Goal: Use online tool/utility: Utilize a website feature to perform a specific function

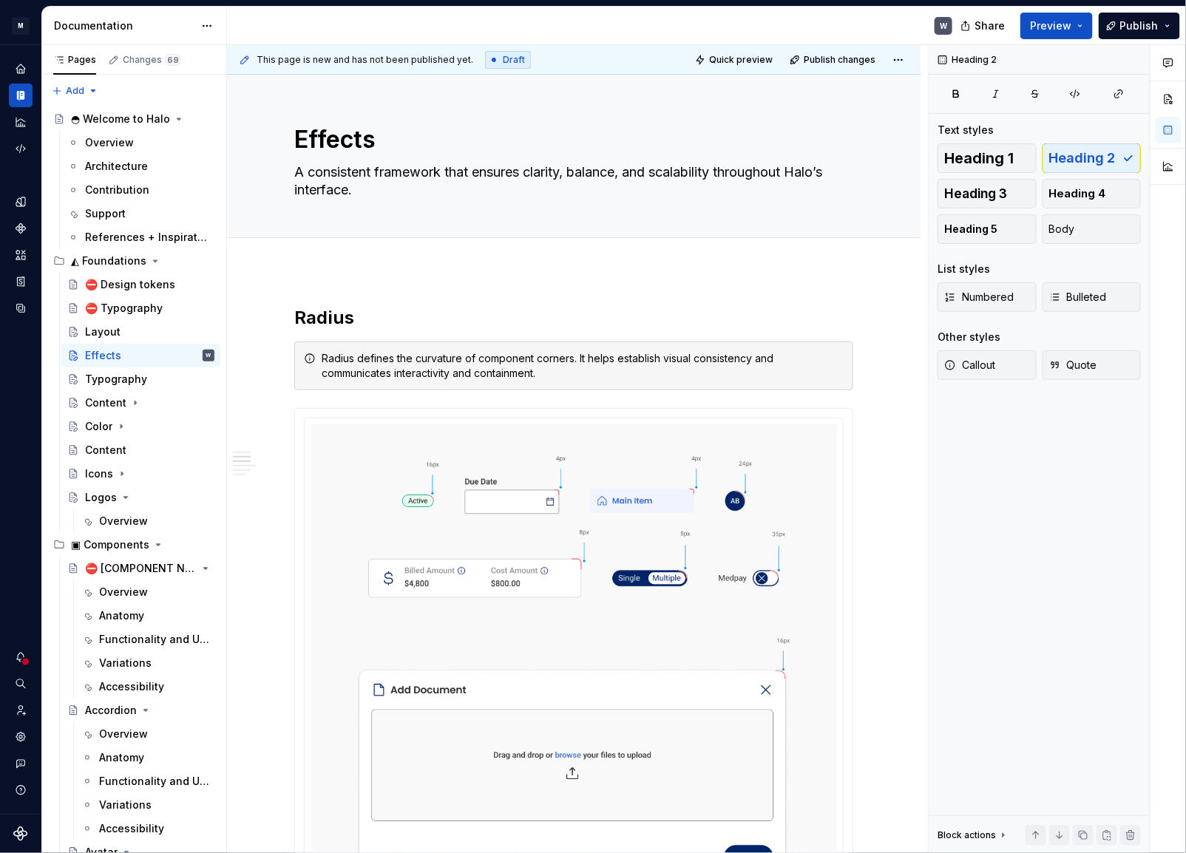
scroll to position [806, 0]
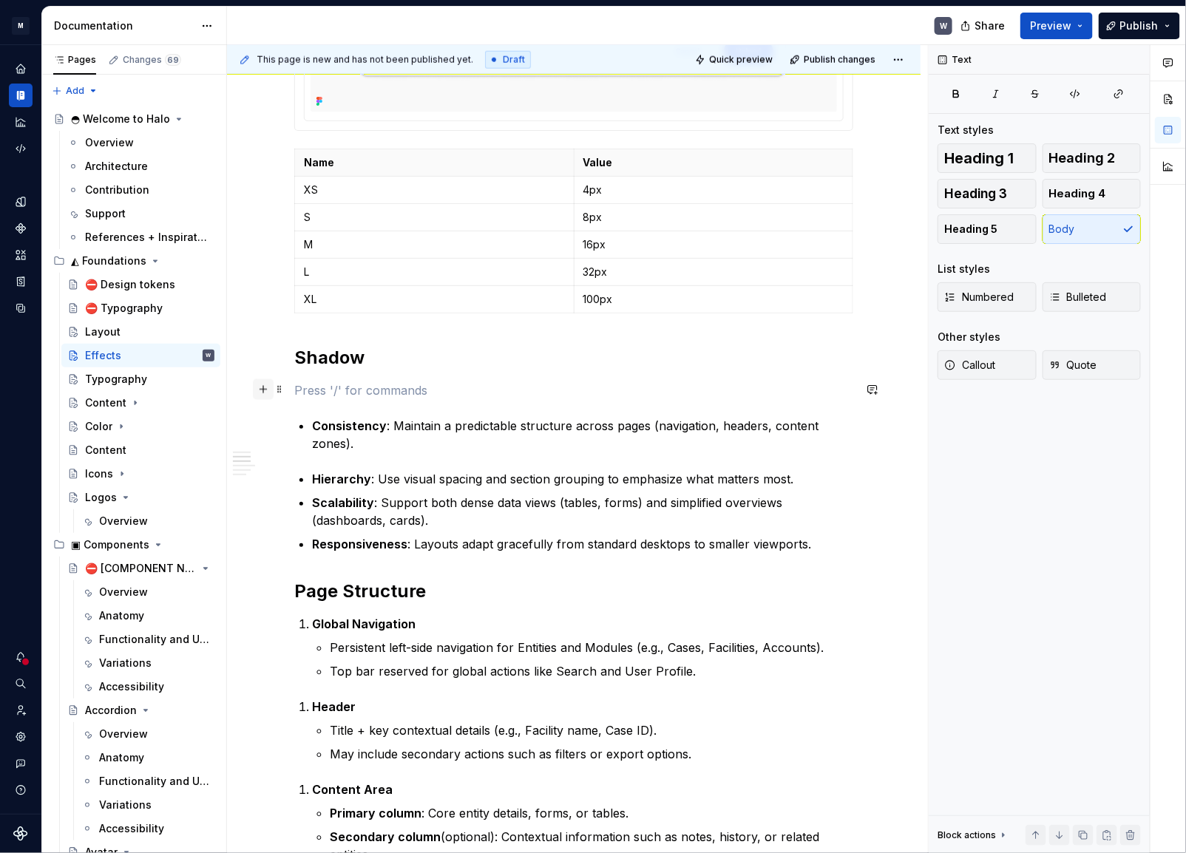
click at [268, 390] on button "button" at bounding box center [263, 389] width 21 height 21
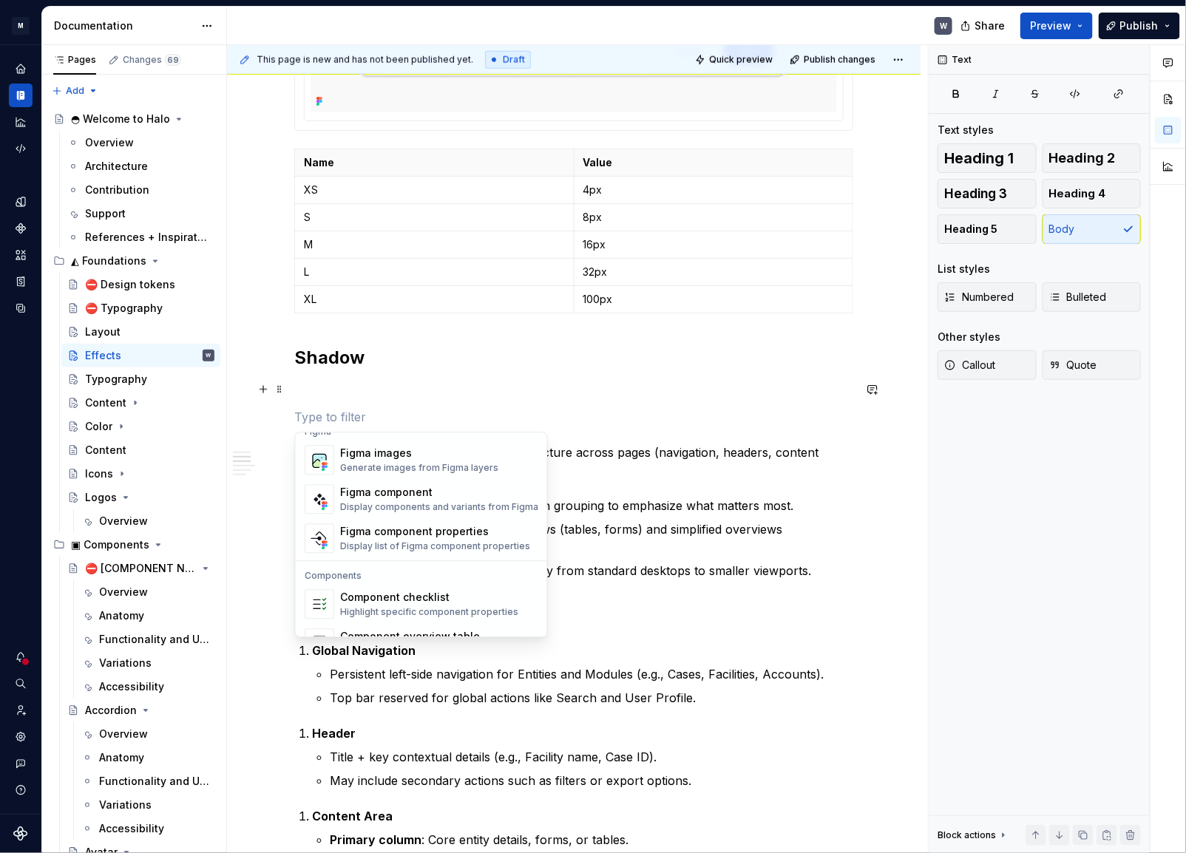
scroll to position [1336, 0]
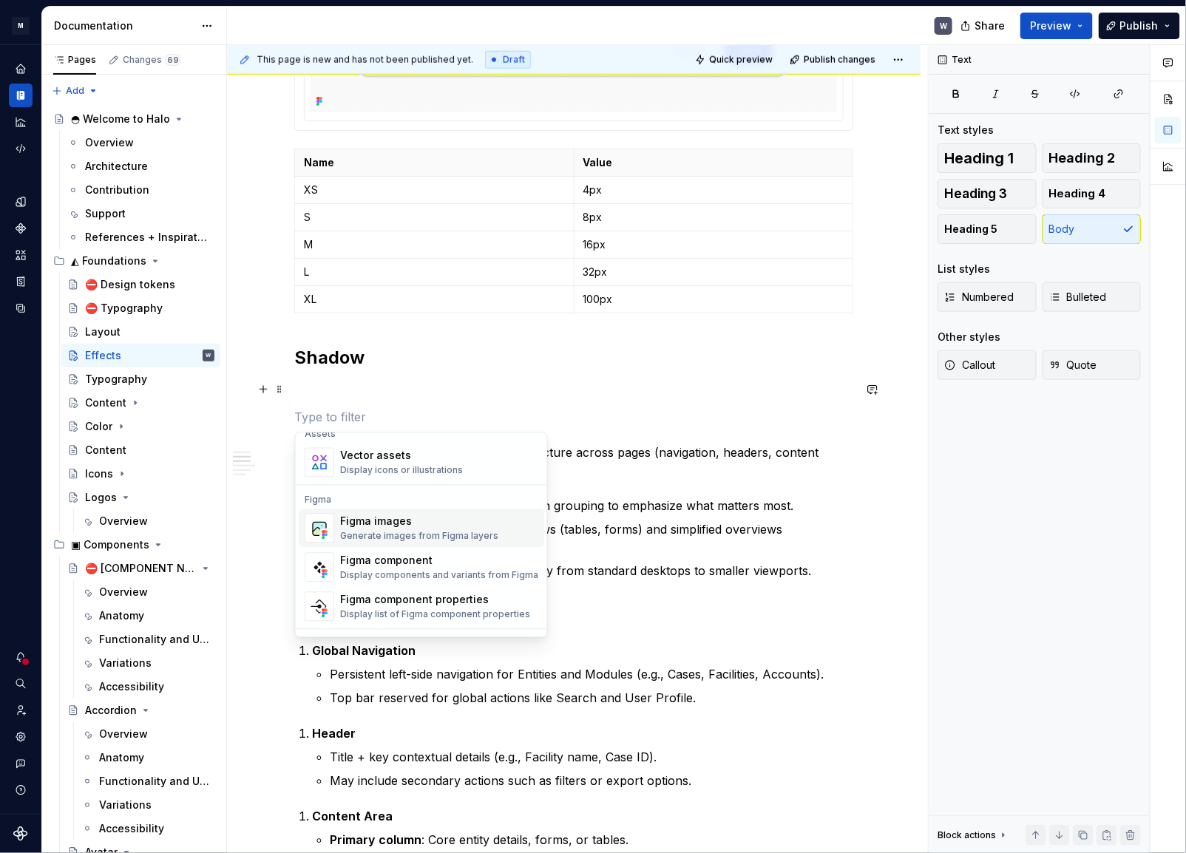
click at [373, 533] on div "Generate images from Figma layers" at bounding box center [419, 537] width 158 height 12
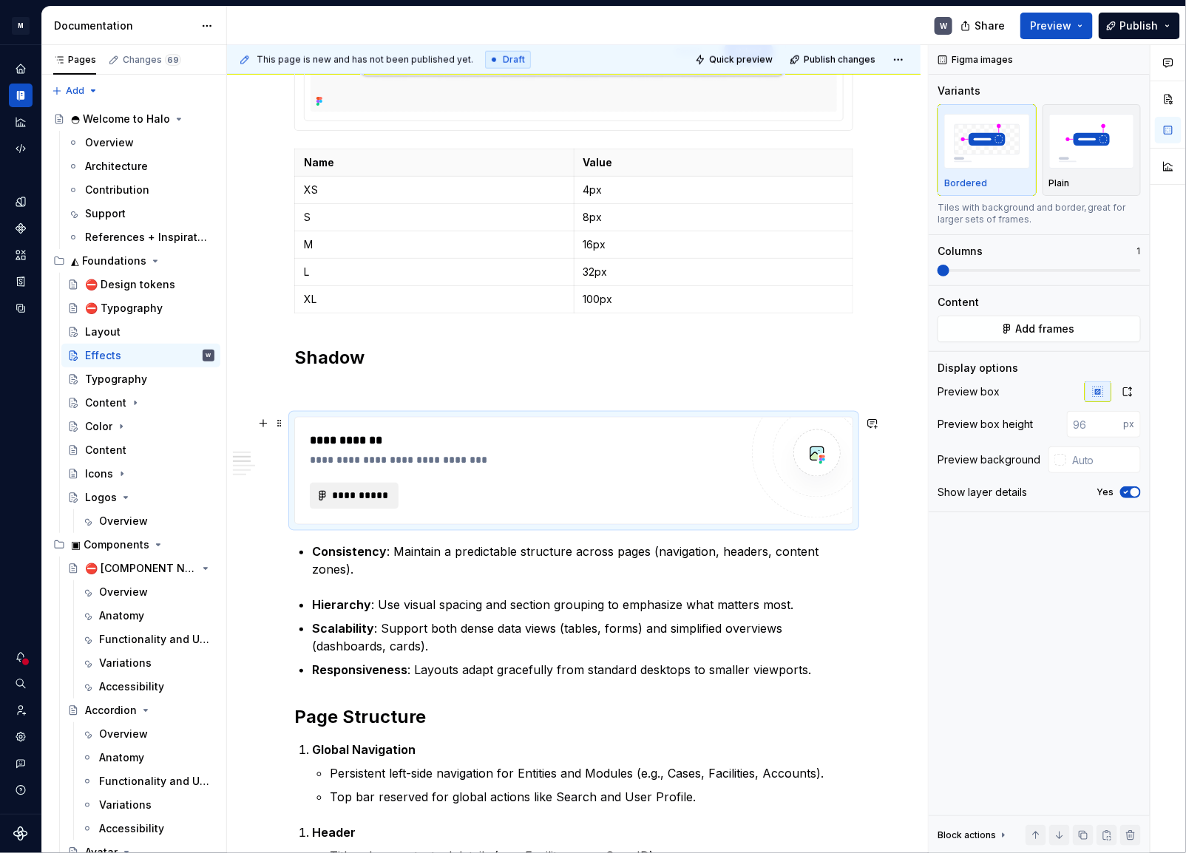
click at [358, 489] on span "**********" at bounding box center [360, 496] width 58 height 15
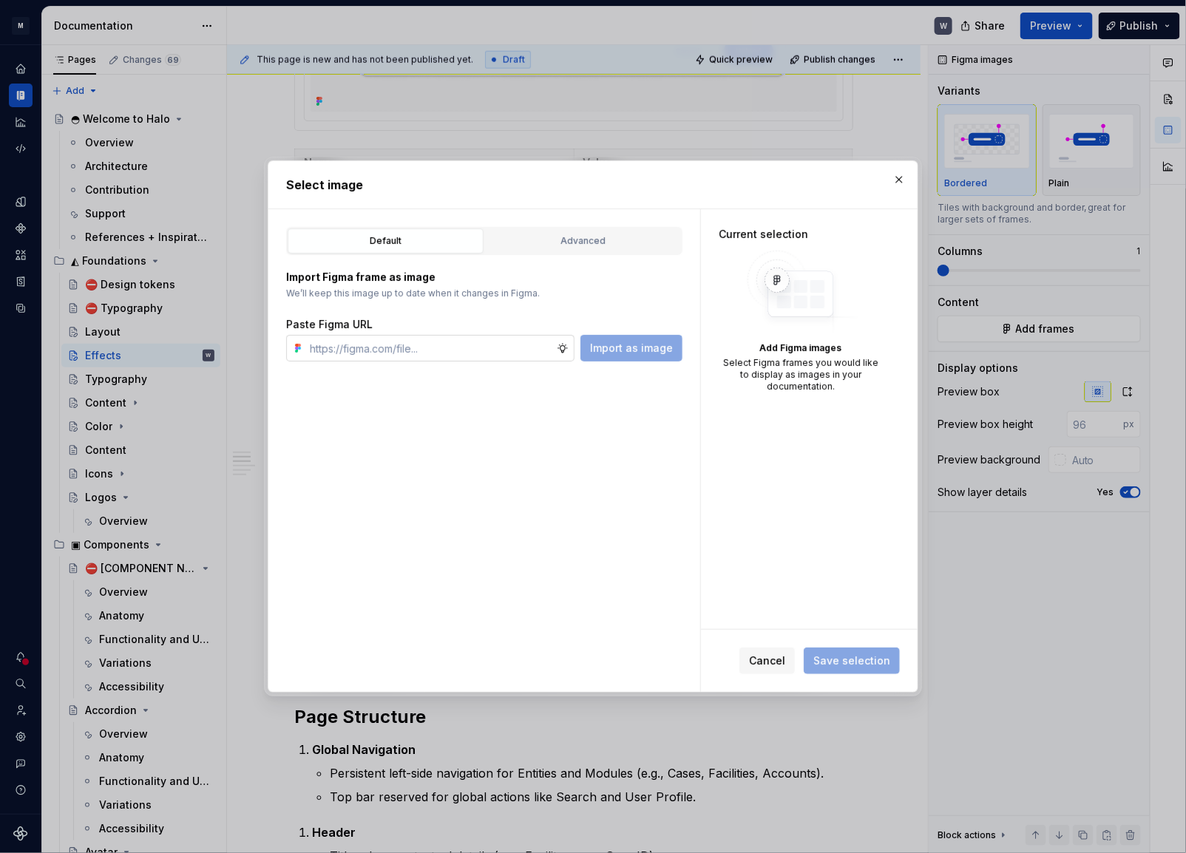
type textarea "*"
type input "[URL][DOMAIN_NAME]"
click at [628, 355] on span "Import as image" at bounding box center [631, 348] width 83 height 15
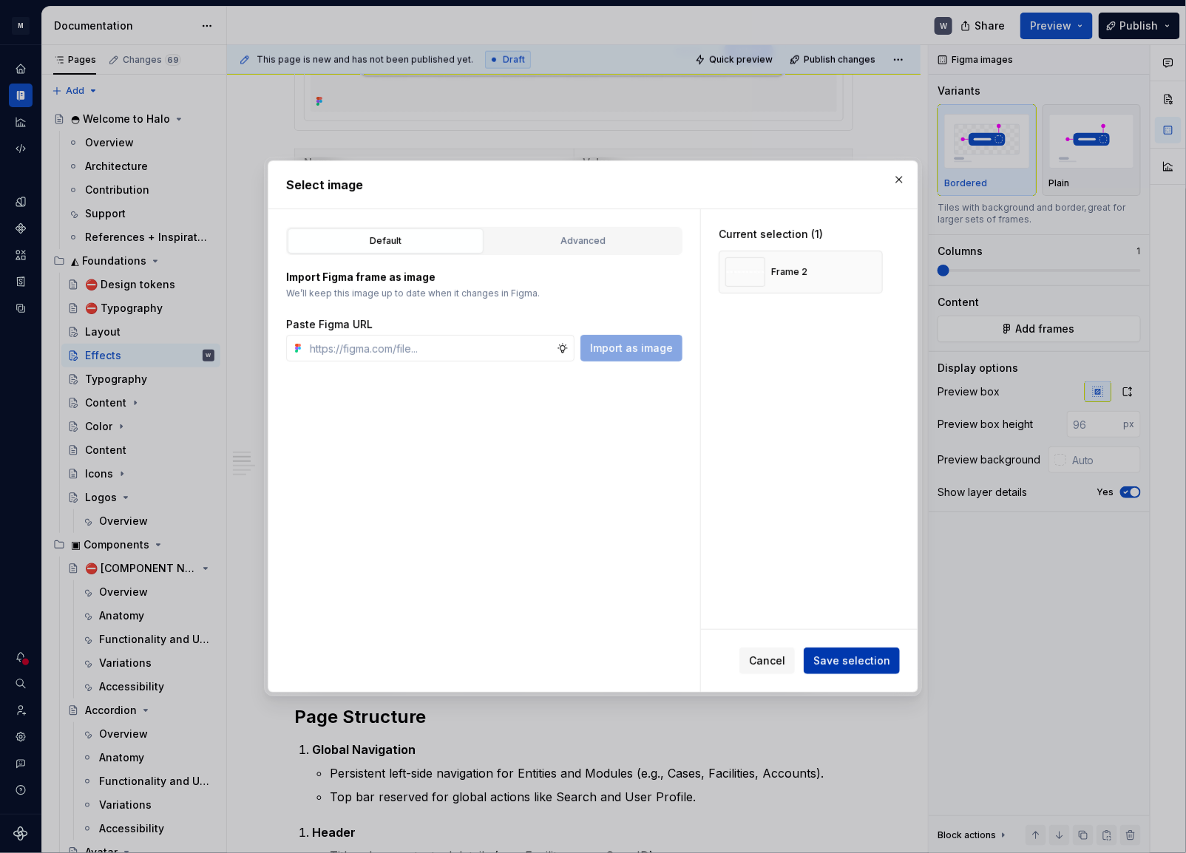
click at [890, 667] on button "Save selection" at bounding box center [852, 661] width 96 height 27
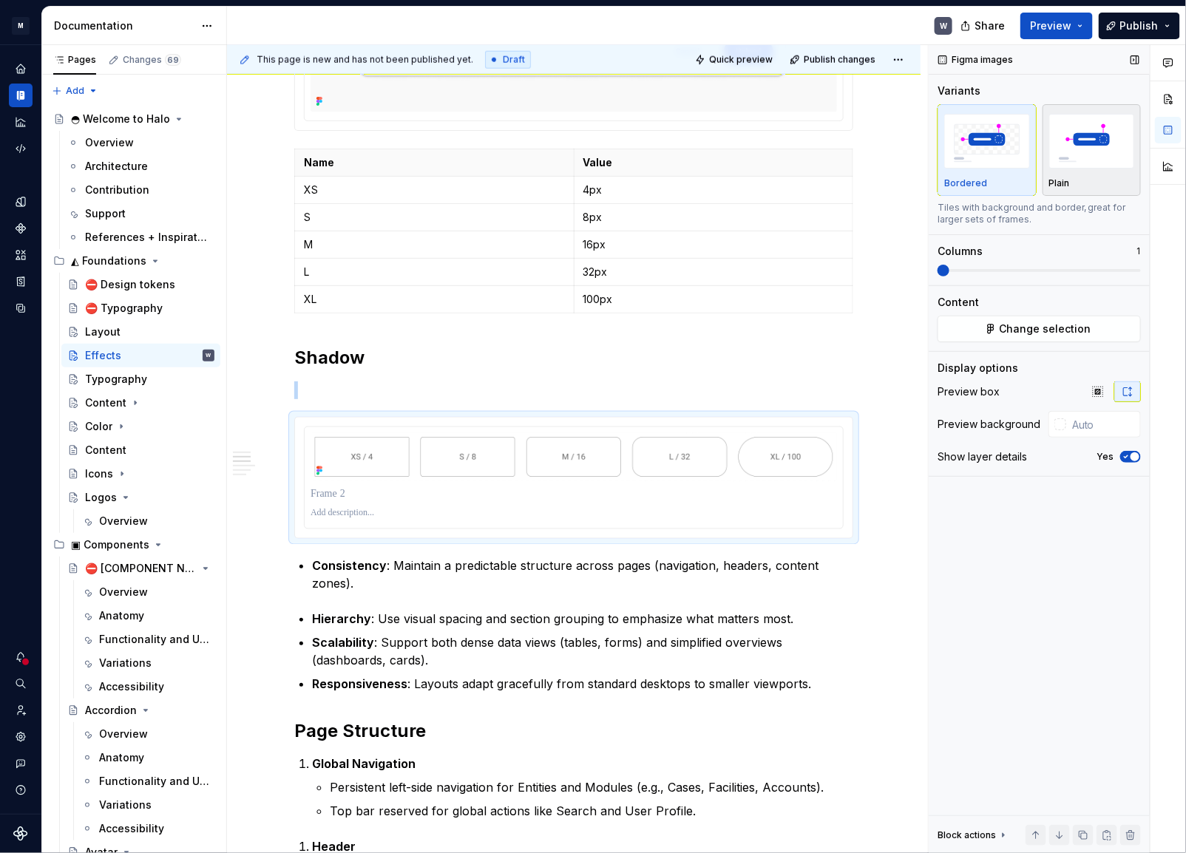
click at [1073, 147] on img "button" at bounding box center [1092, 141] width 86 height 54
click at [1125, 456] on icon "button" at bounding box center [1126, 457] width 12 height 9
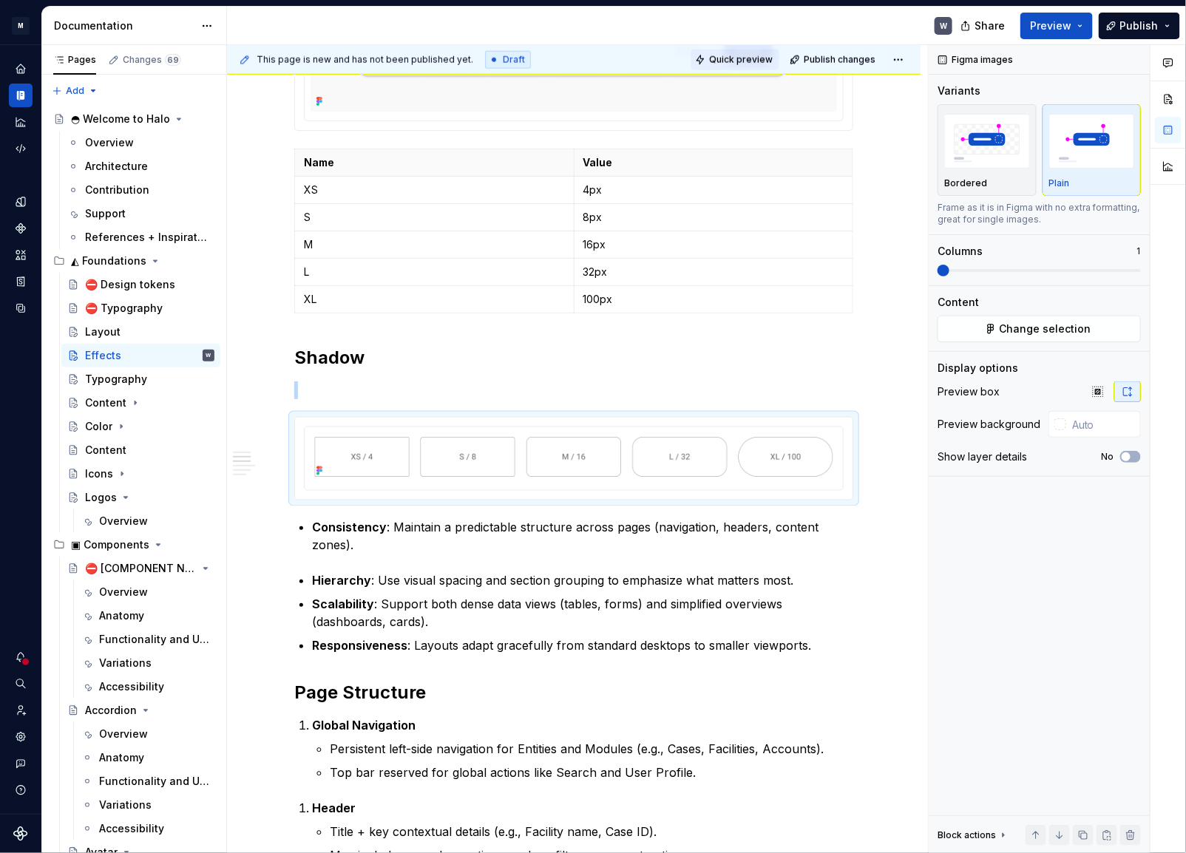
click at [725, 60] on span "Quick preview" at bounding box center [741, 60] width 64 height 12
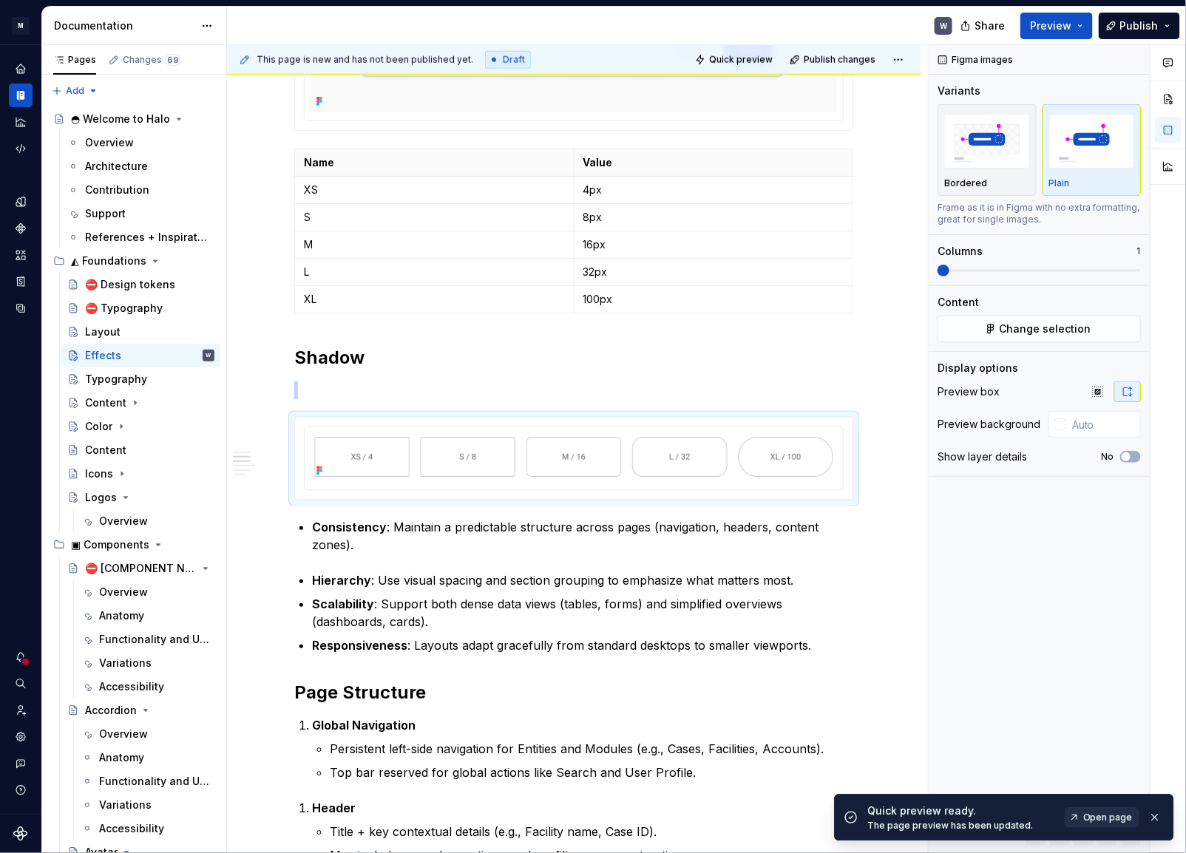
click at [1090, 813] on span "Open page" at bounding box center [1108, 818] width 50 height 12
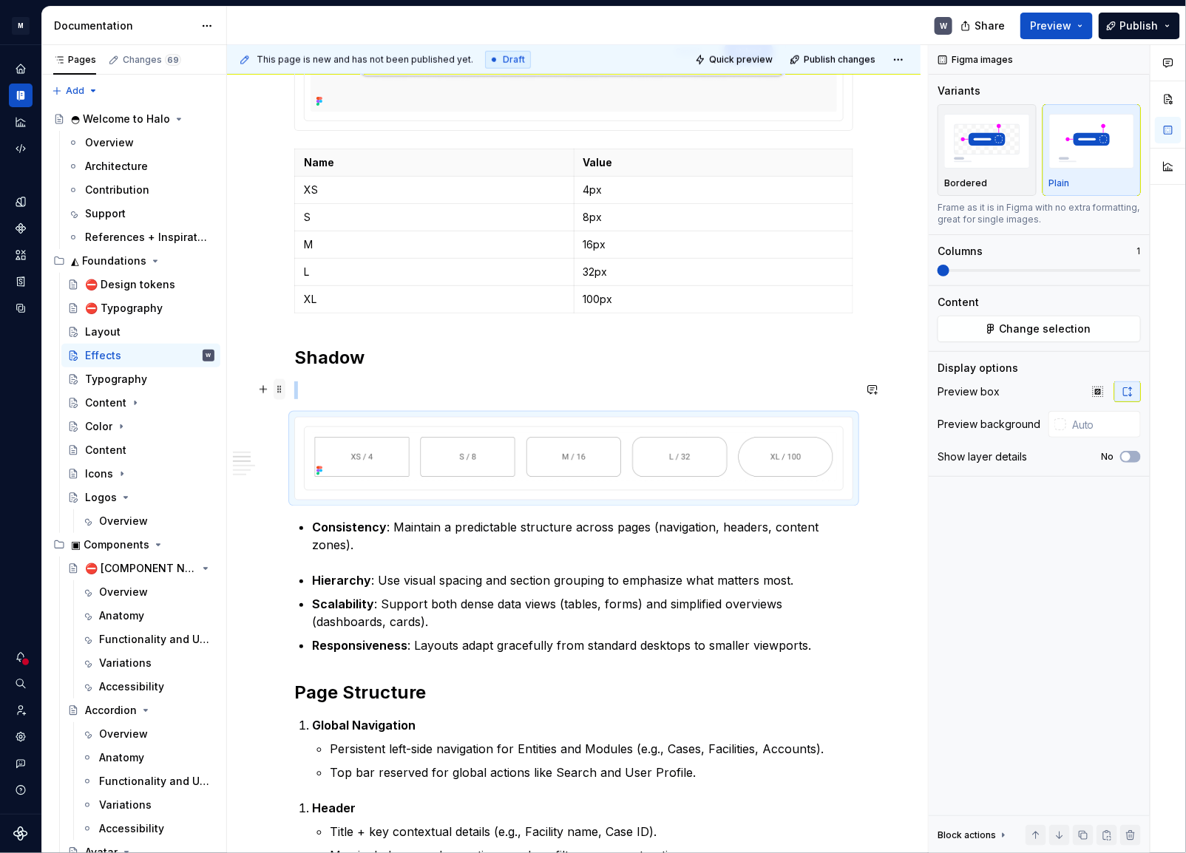
click at [285, 390] on span at bounding box center [280, 389] width 12 height 21
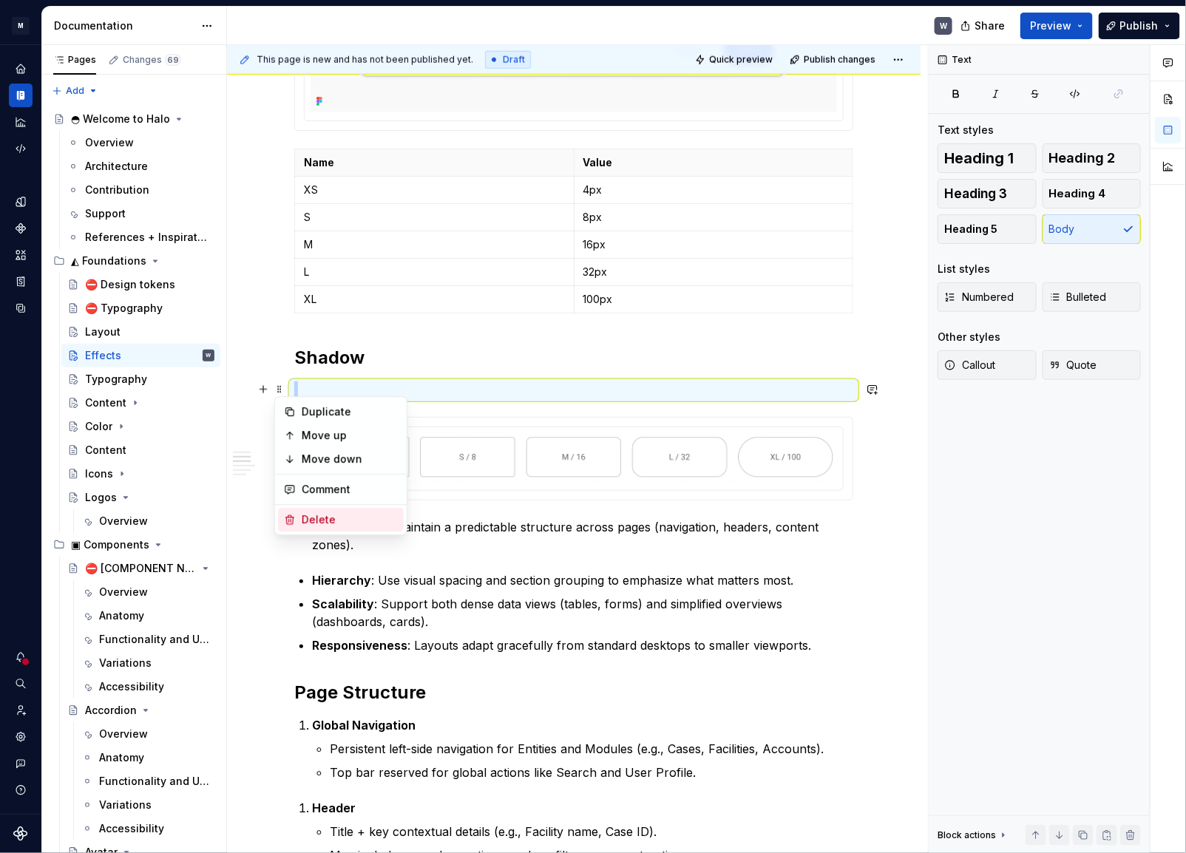
click at [296, 521] on div "Delete" at bounding box center [341, 520] width 126 height 24
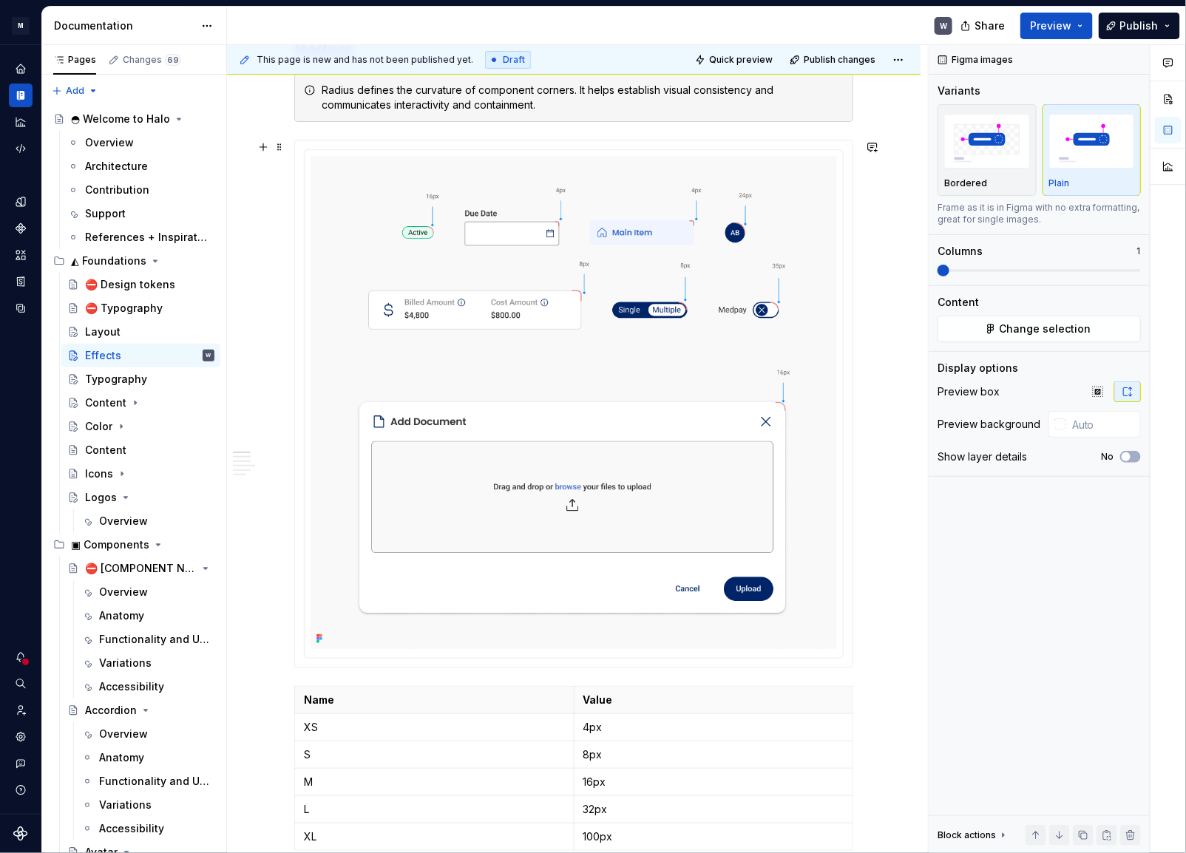
scroll to position [739, 0]
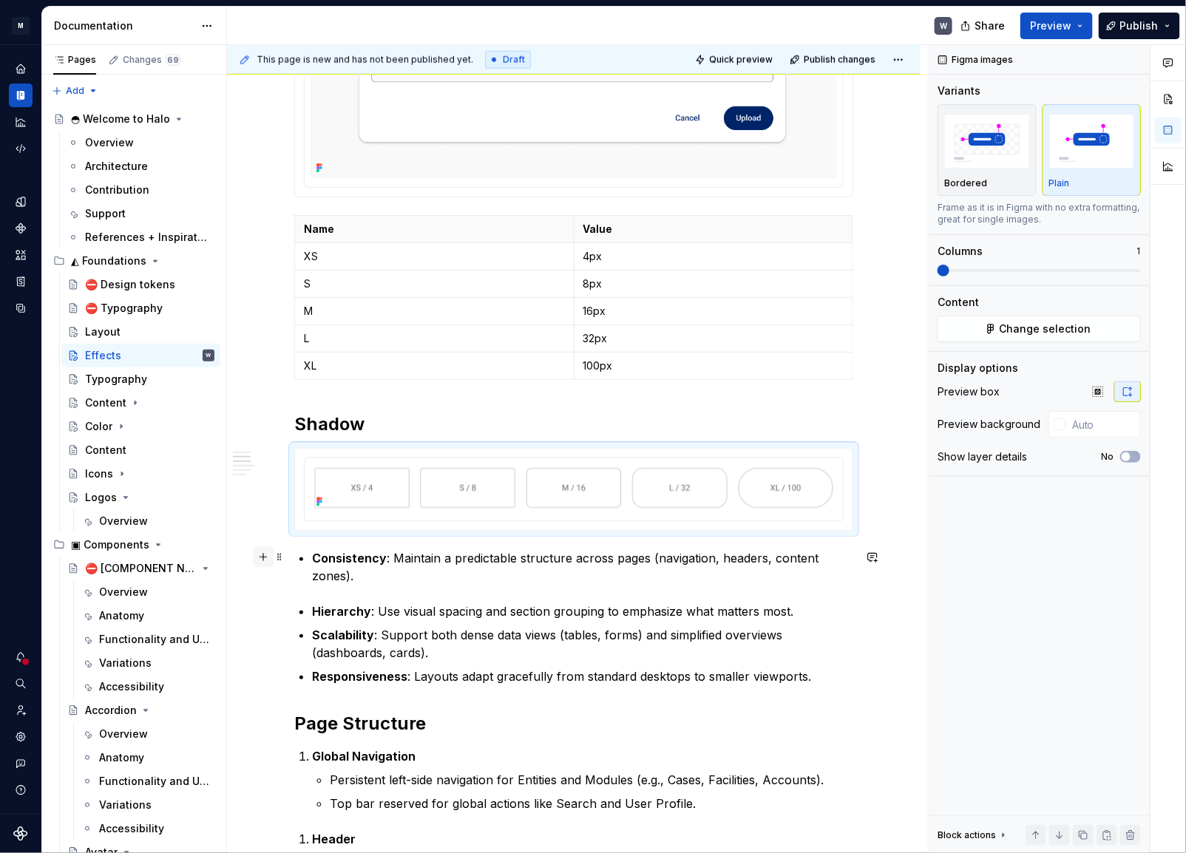
click at [263, 556] on button "button" at bounding box center [263, 557] width 21 height 21
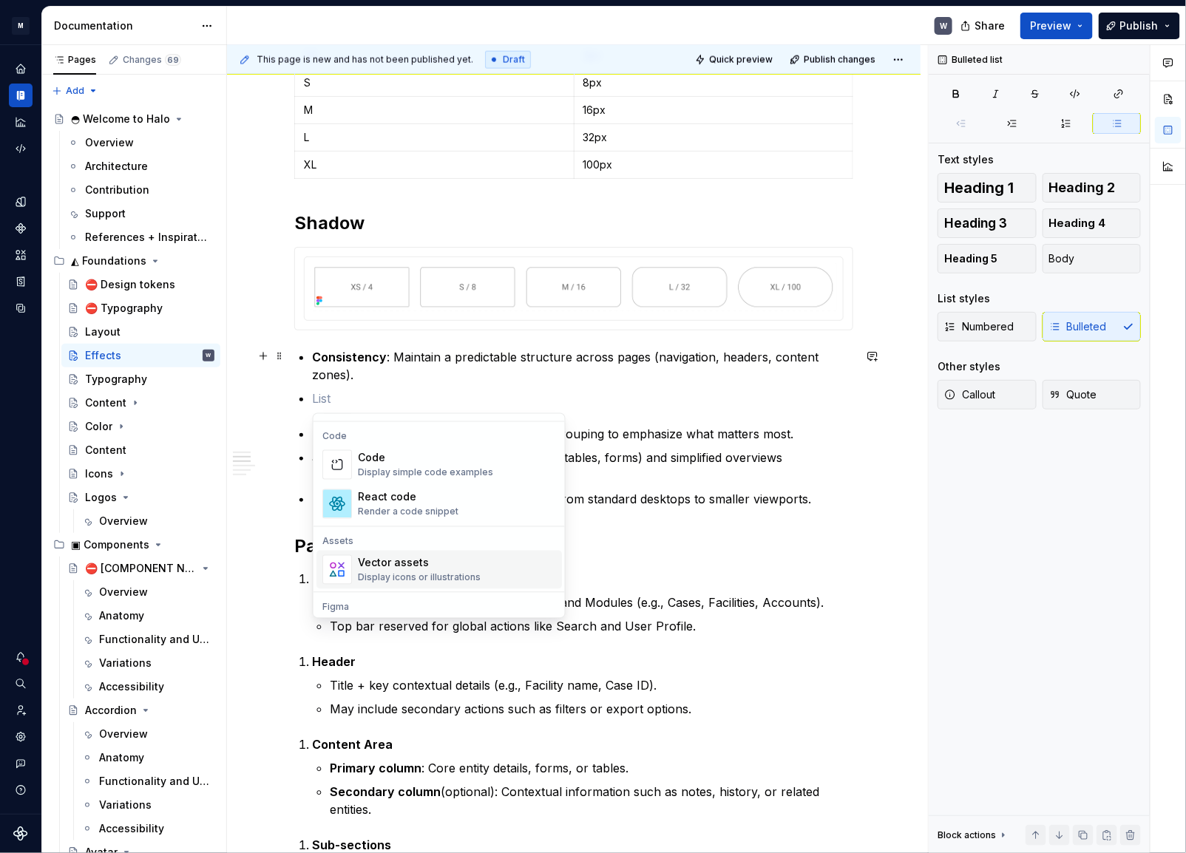
scroll to position [1344, 0]
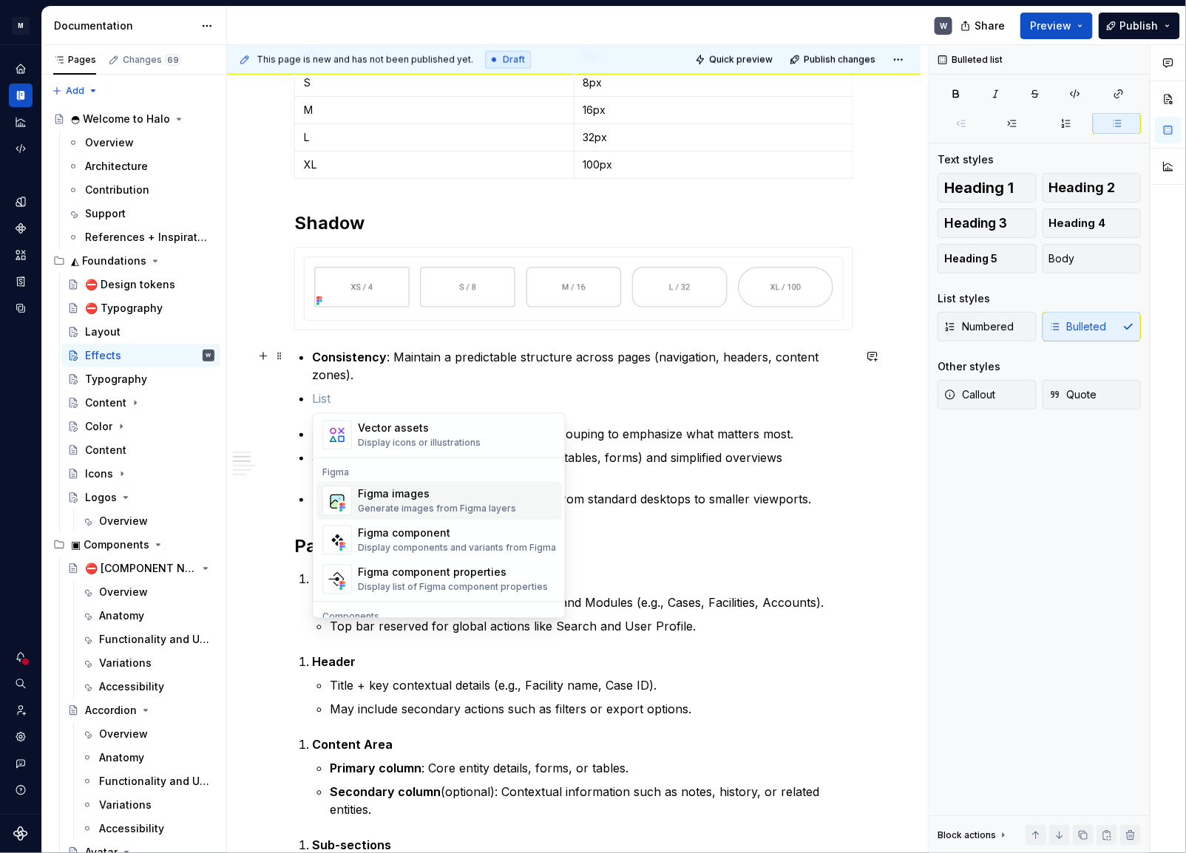
click at [390, 497] on div "Figma images" at bounding box center [437, 494] width 158 height 15
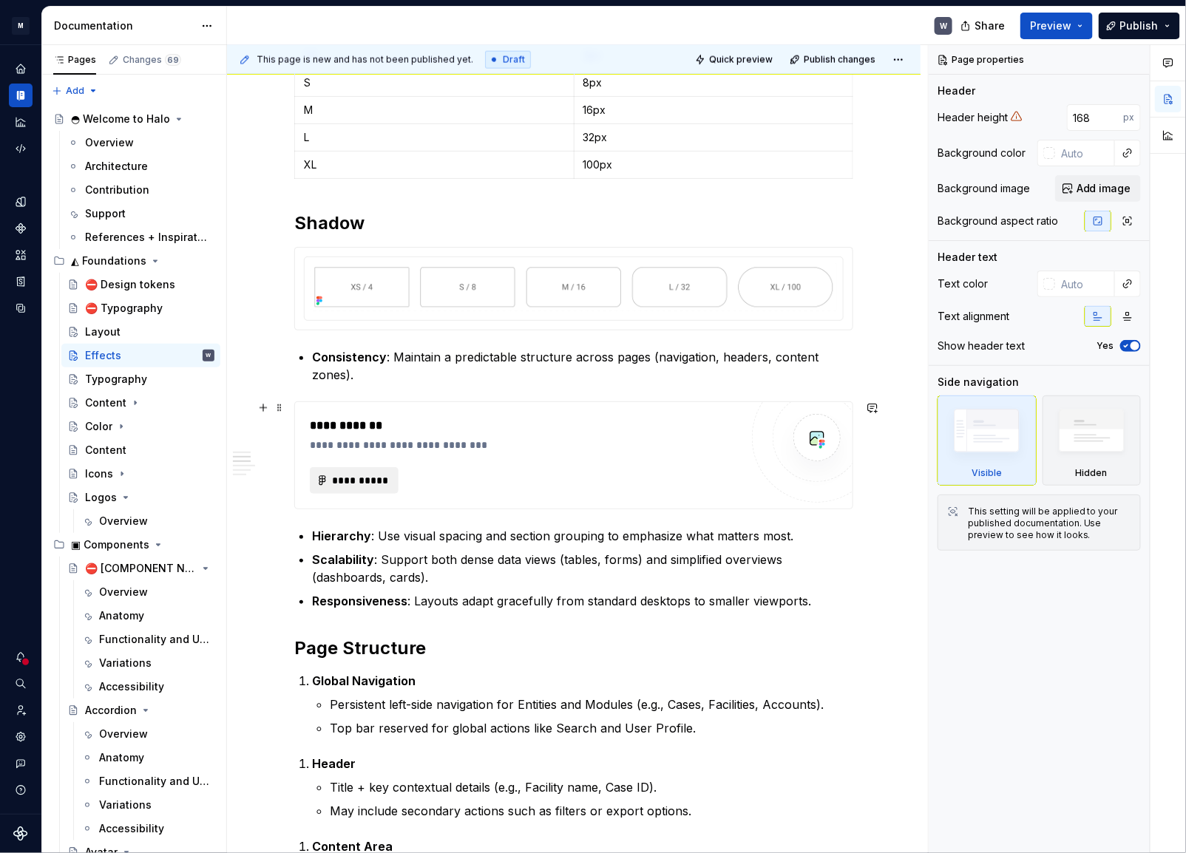
click at [370, 482] on span "**********" at bounding box center [360, 480] width 58 height 15
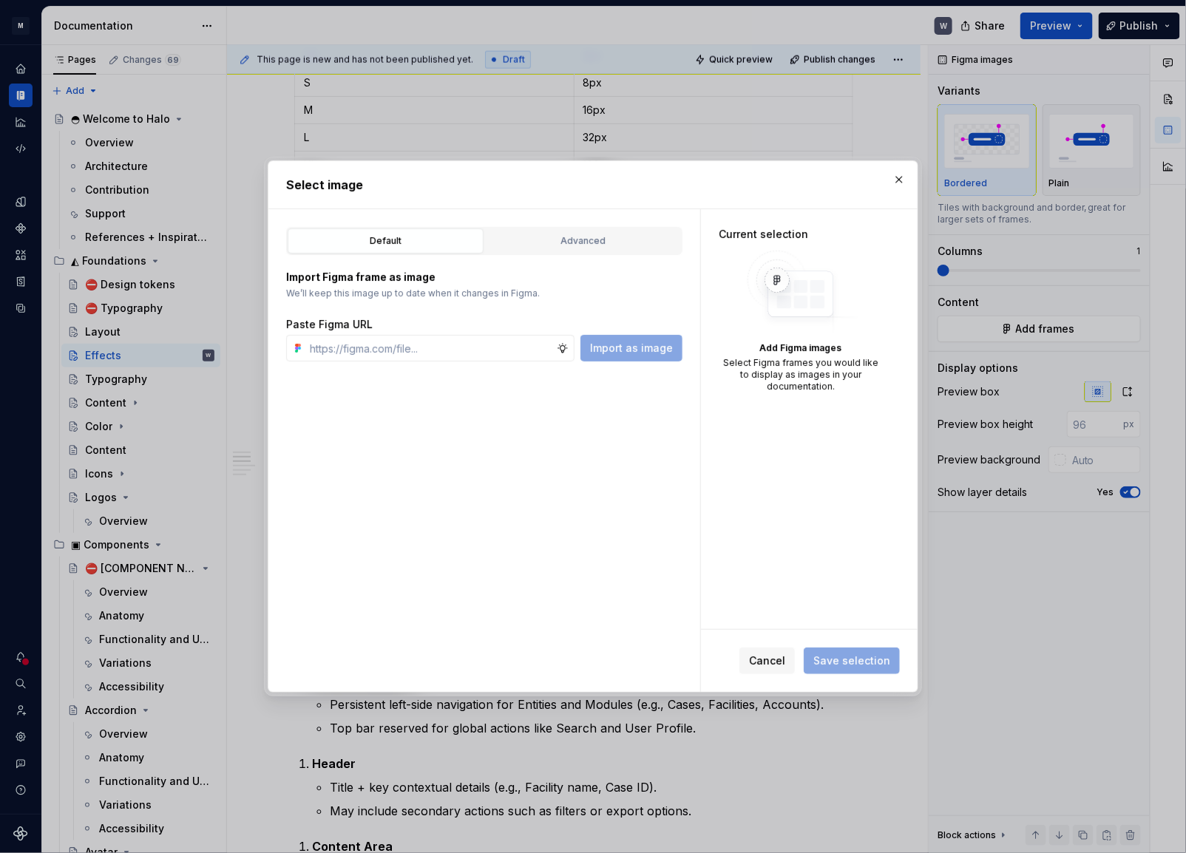
type textarea "*"
type input "[URL][DOMAIN_NAME]"
click at [624, 351] on span "Import as image" at bounding box center [631, 348] width 83 height 15
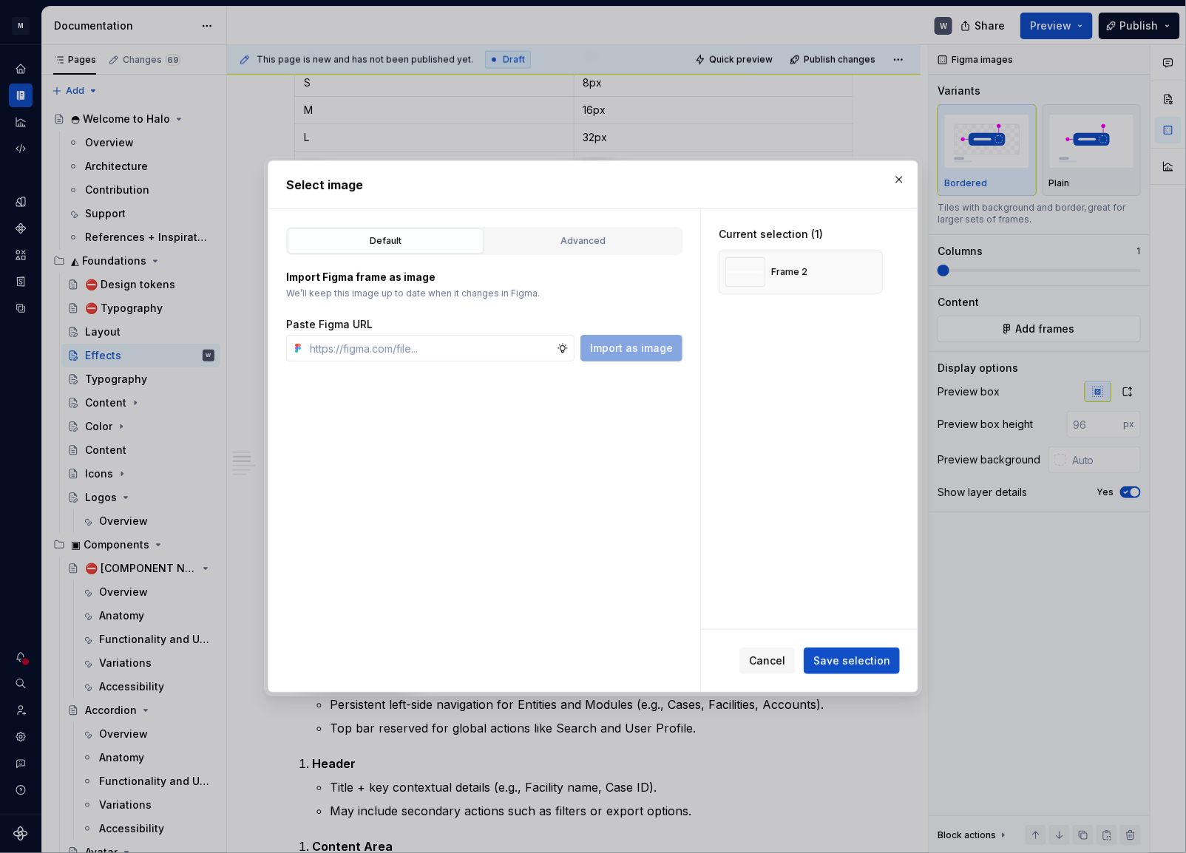
type textarea "*"
